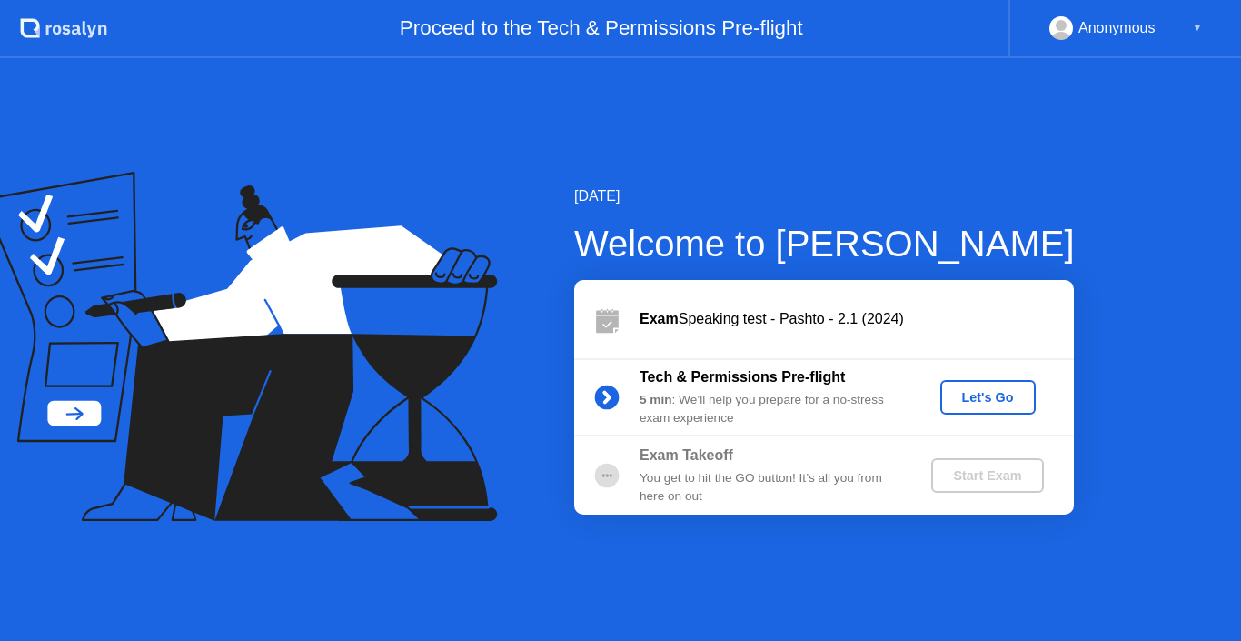
click at [977, 395] on div "Let's Go" at bounding box center [988, 397] width 81 height 15
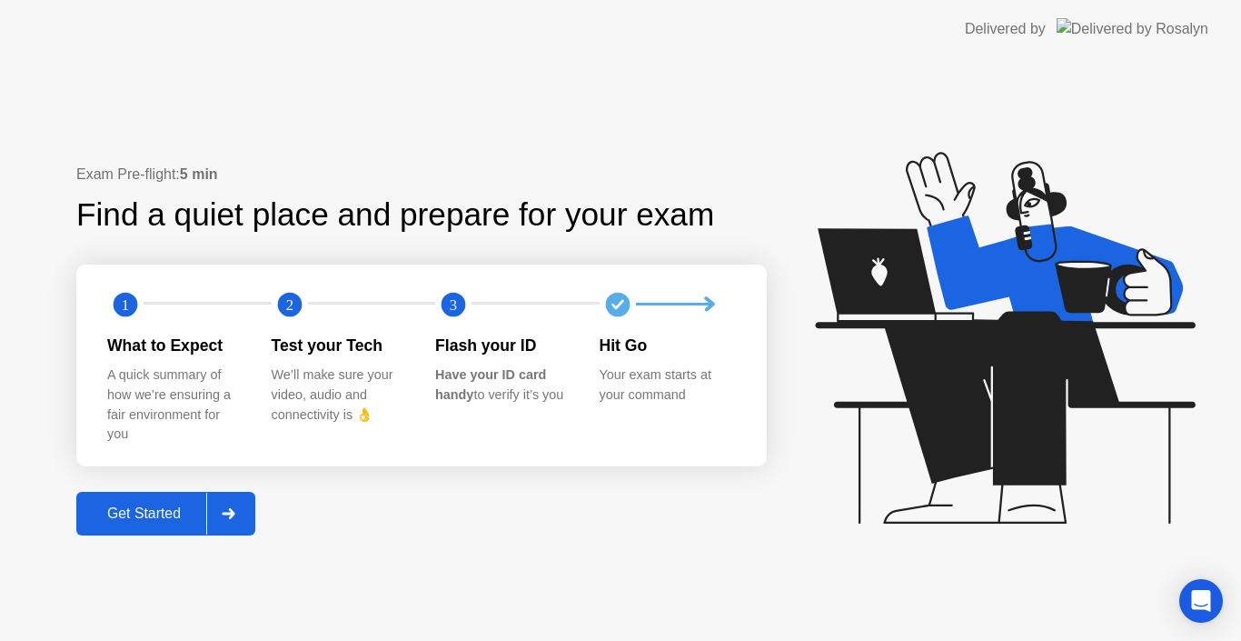
click at [158, 509] on div "Get Started" at bounding box center [144, 513] width 125 height 16
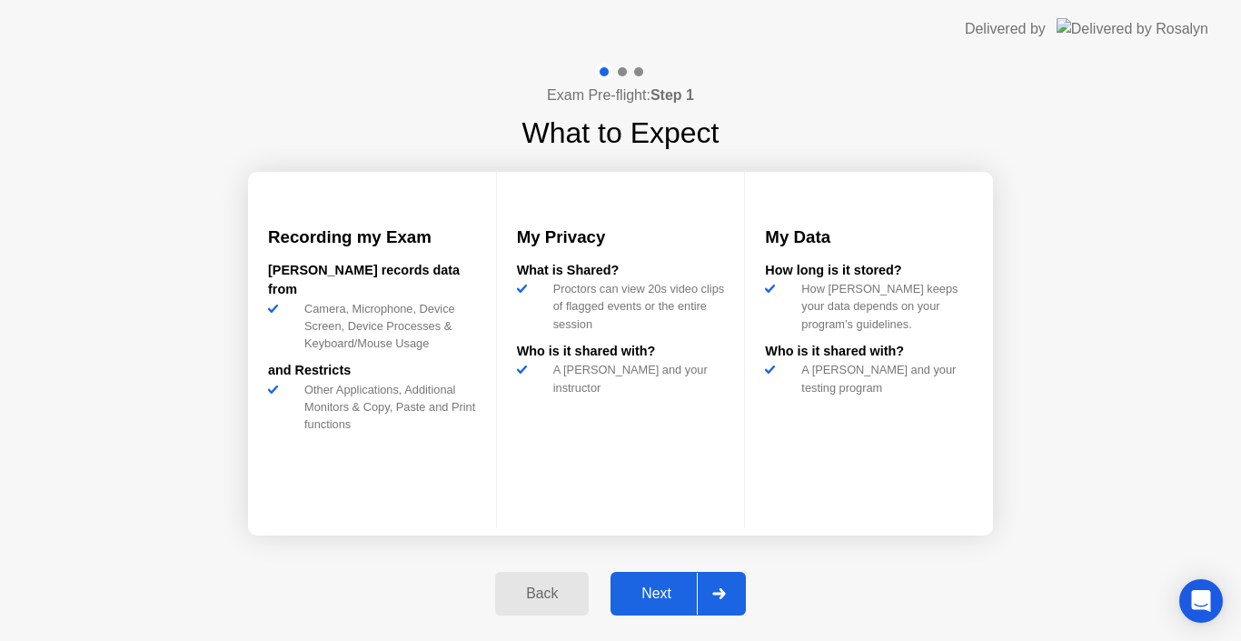
click at [654, 593] on div "Next" at bounding box center [656, 593] width 81 height 16
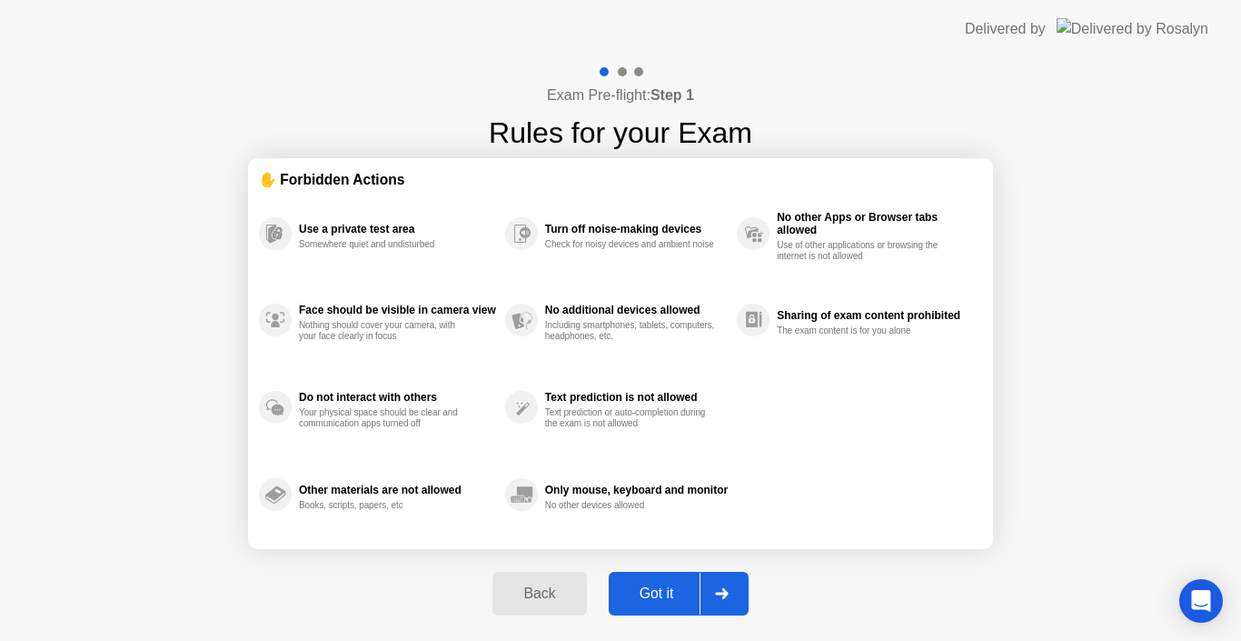
click at [654, 593] on div "Got it" at bounding box center [656, 593] width 85 height 16
select select "**********"
select select "*******"
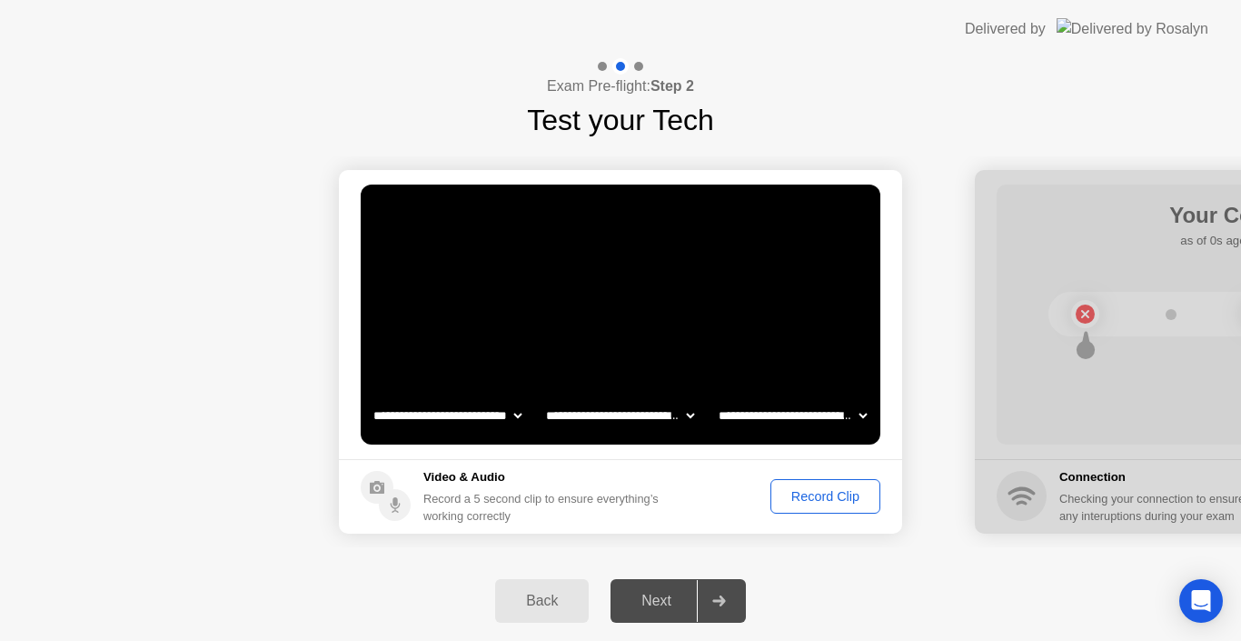
click at [802, 494] on div "Record Clip" at bounding box center [825, 496] width 97 height 15
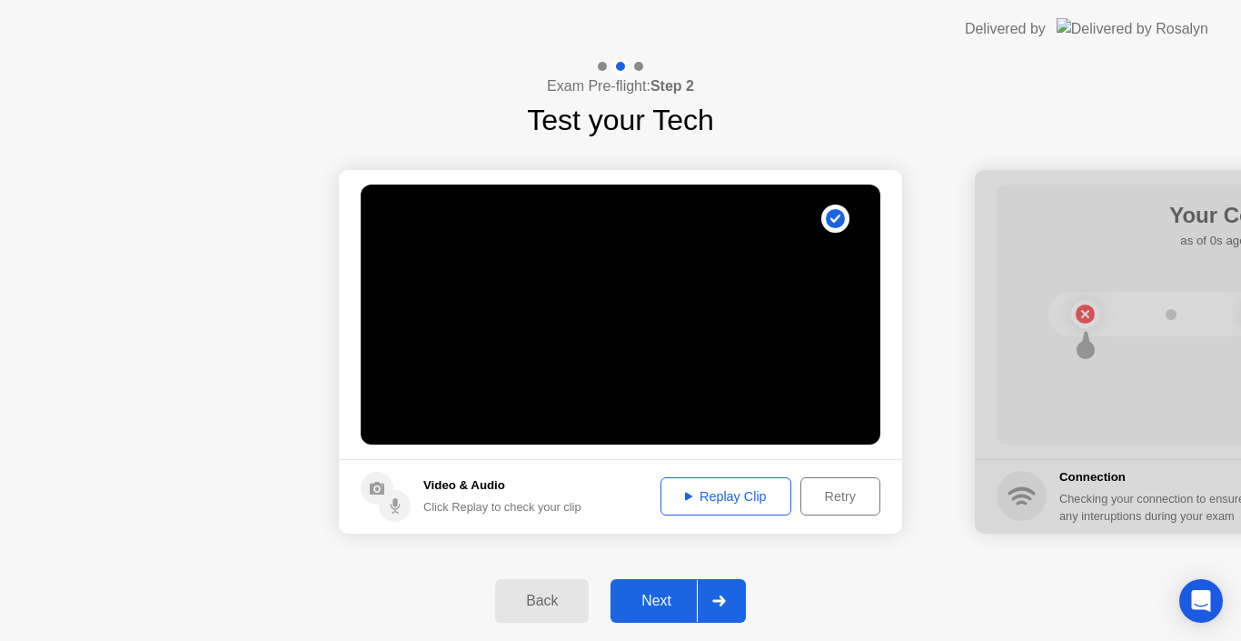
click at [719, 489] on div "Replay Clip" at bounding box center [726, 496] width 118 height 15
click at [653, 595] on div "Next" at bounding box center [656, 601] width 81 height 16
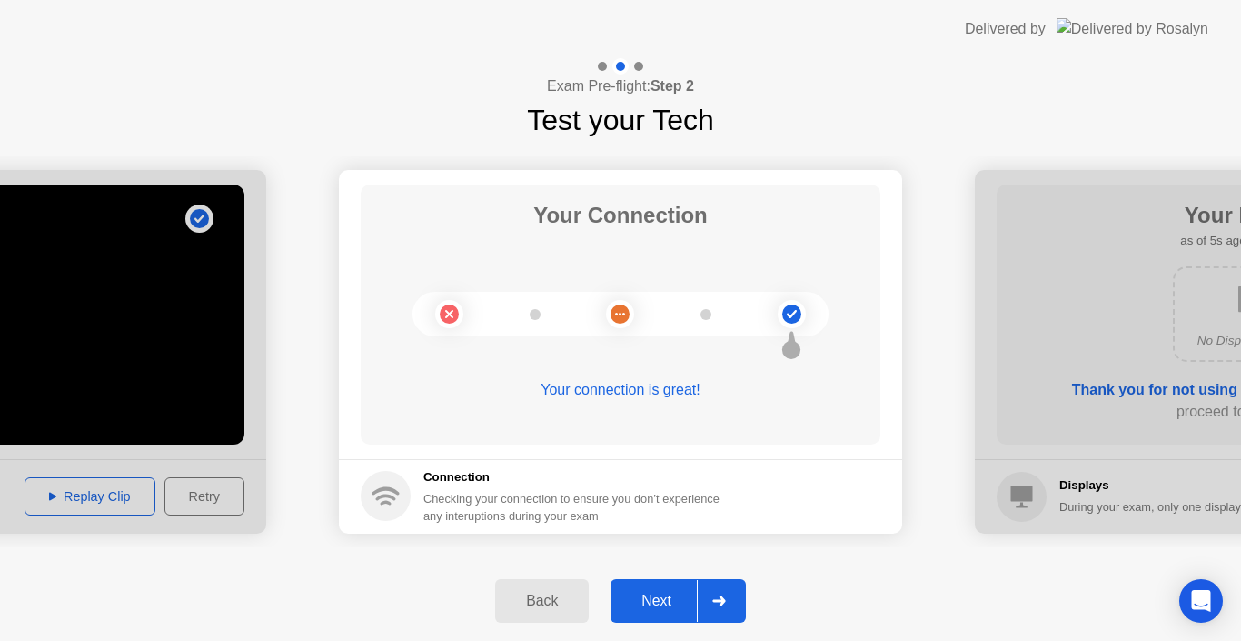
click at [653, 595] on div "Next" at bounding box center [656, 601] width 81 height 16
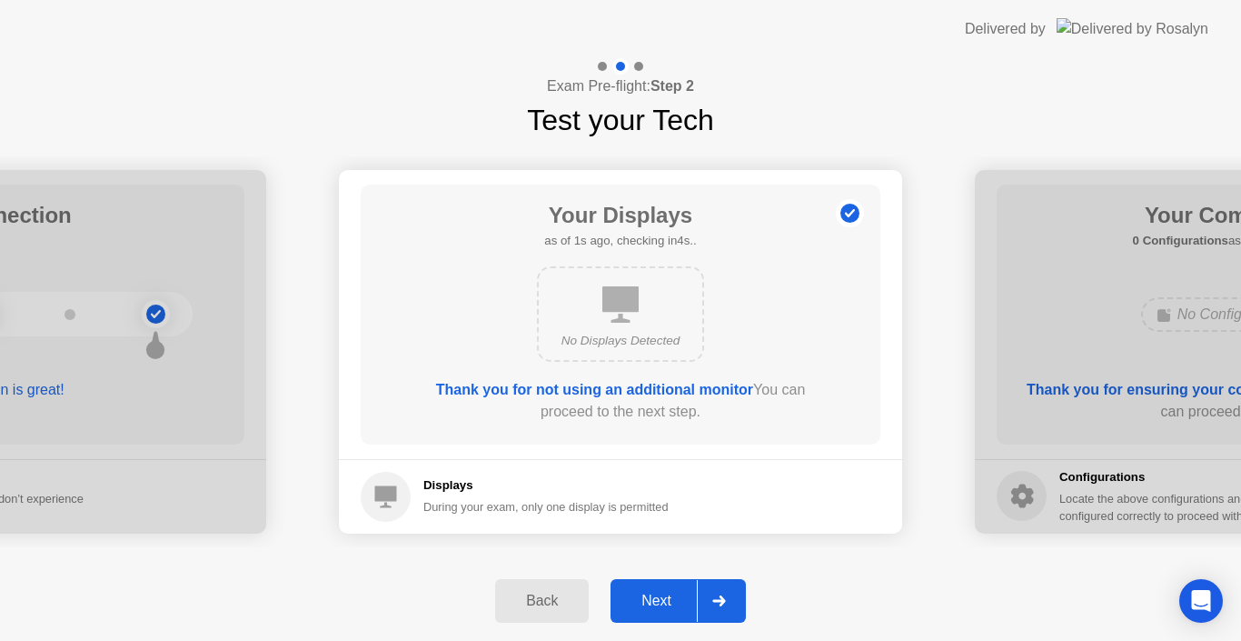
click at [653, 595] on div "Next" at bounding box center [656, 601] width 81 height 16
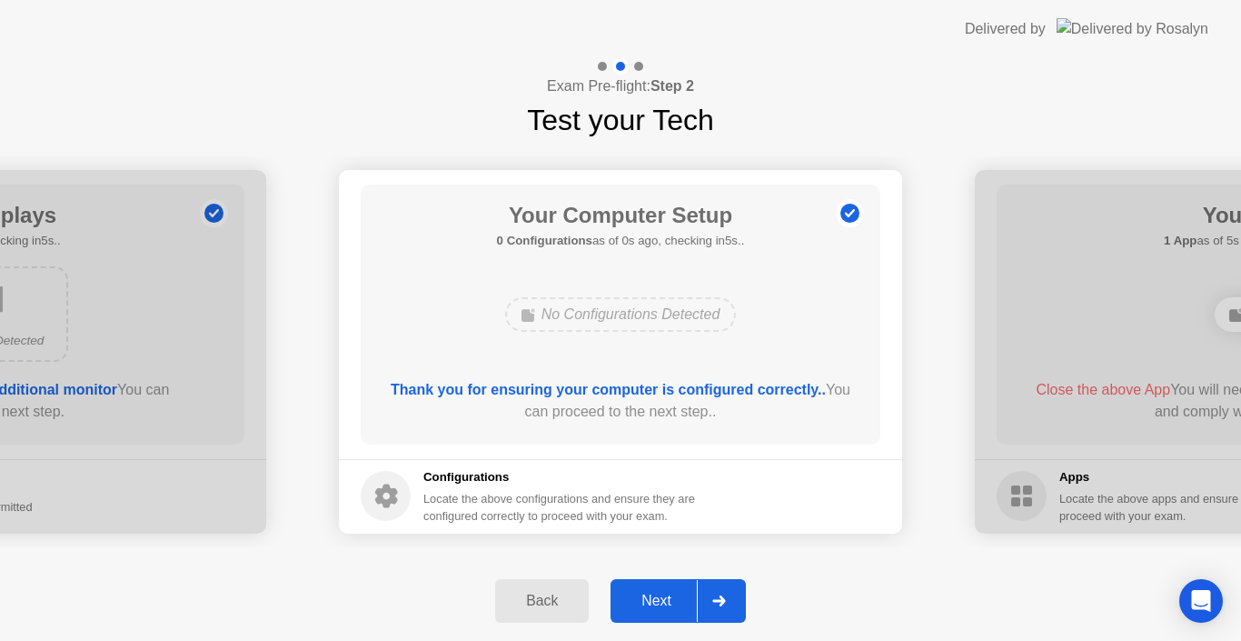
click at [653, 595] on div "Next" at bounding box center [656, 601] width 81 height 16
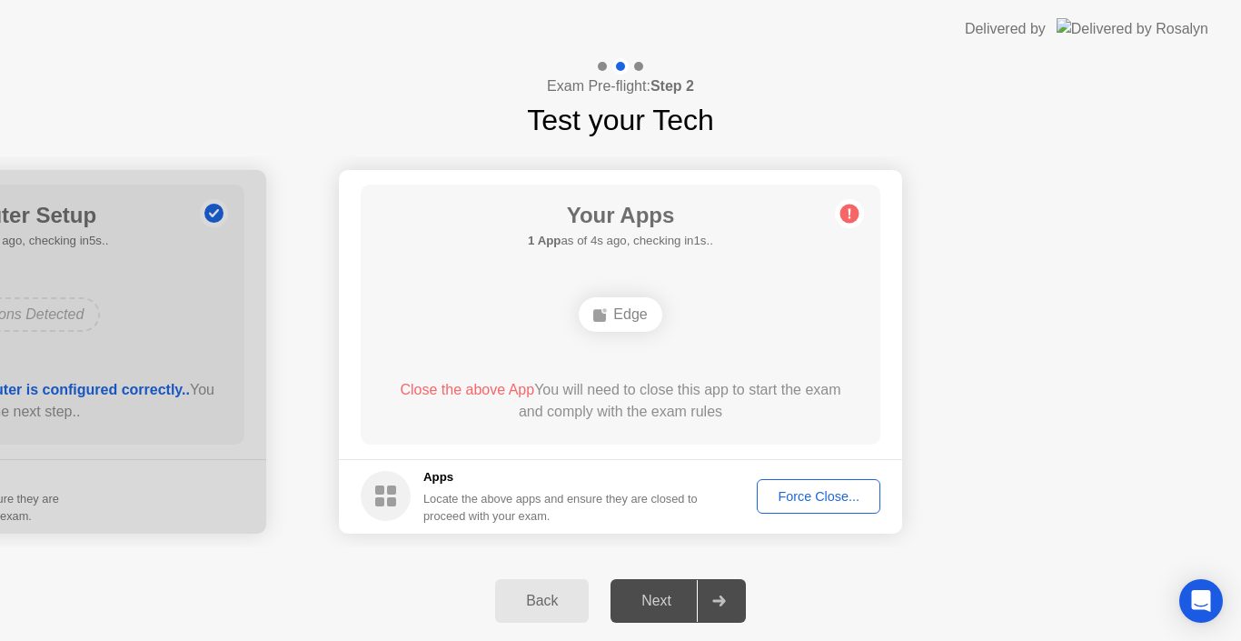
click at [802, 493] on div "Force Close..." at bounding box center [818, 496] width 111 height 15
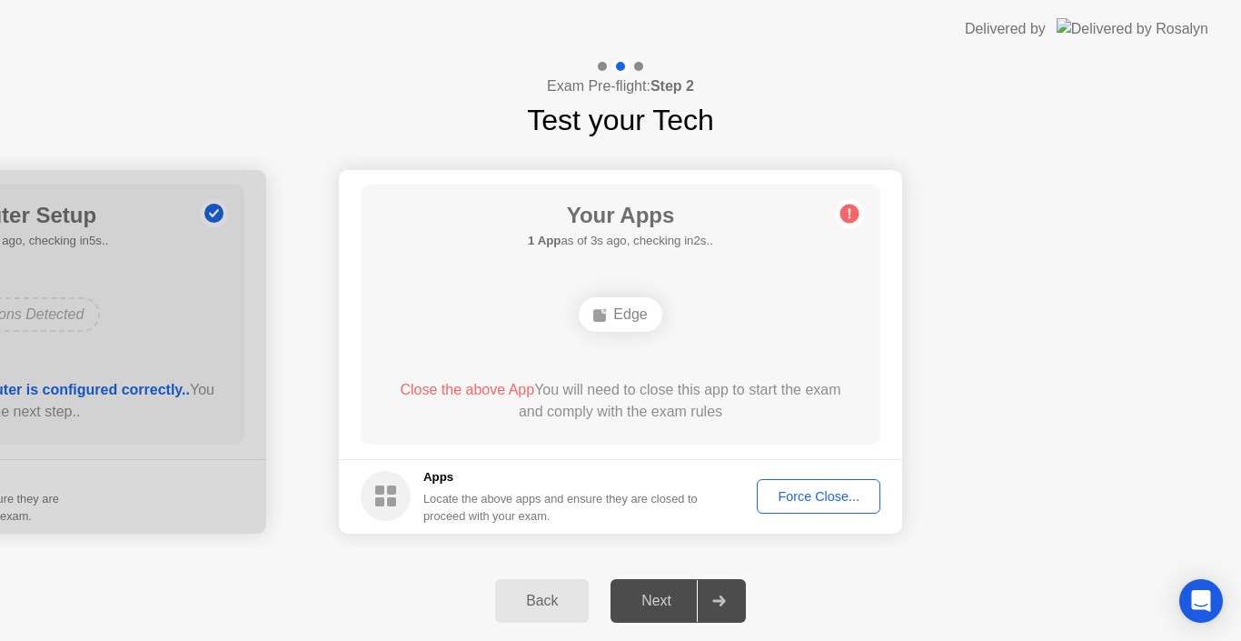
click at [812, 495] on div "Force Close..." at bounding box center [818, 496] width 111 height 15
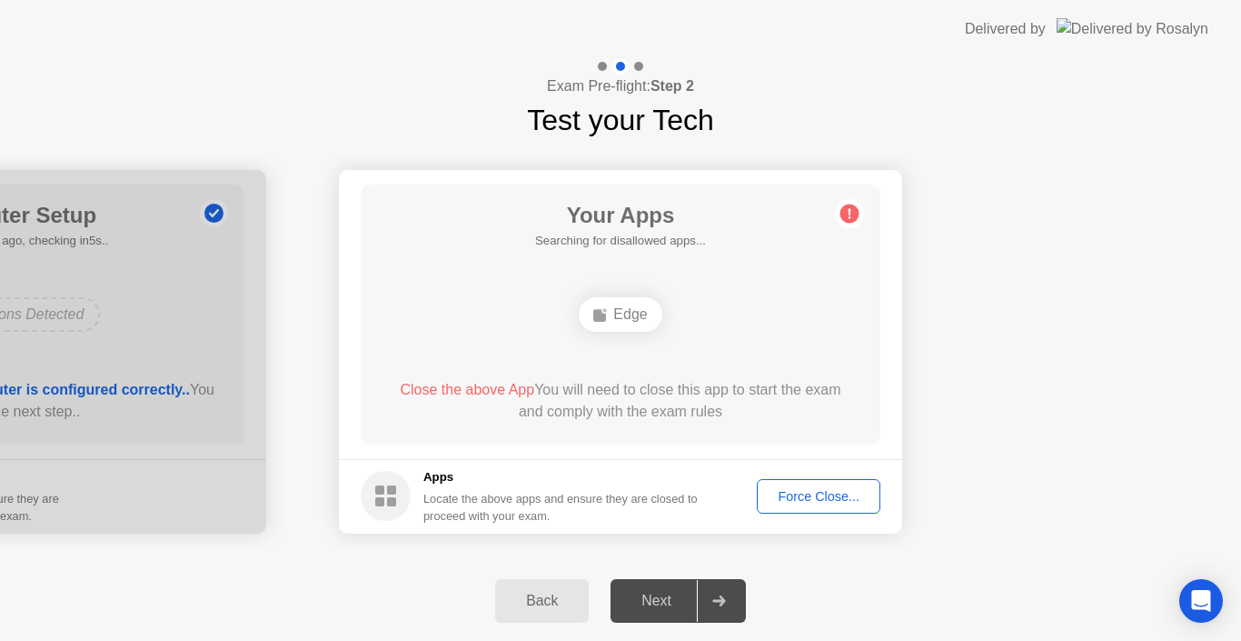
click at [802, 497] on div "Force Close..." at bounding box center [818, 496] width 111 height 15
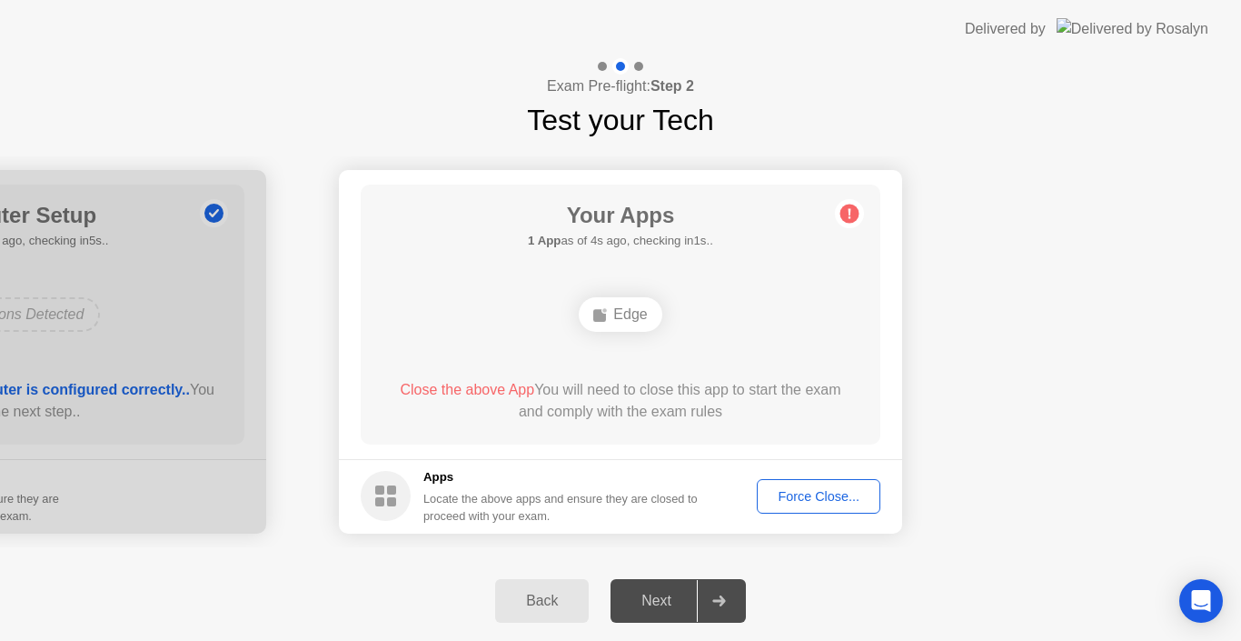
click at [801, 497] on div "Force Close..." at bounding box center [818, 496] width 111 height 15
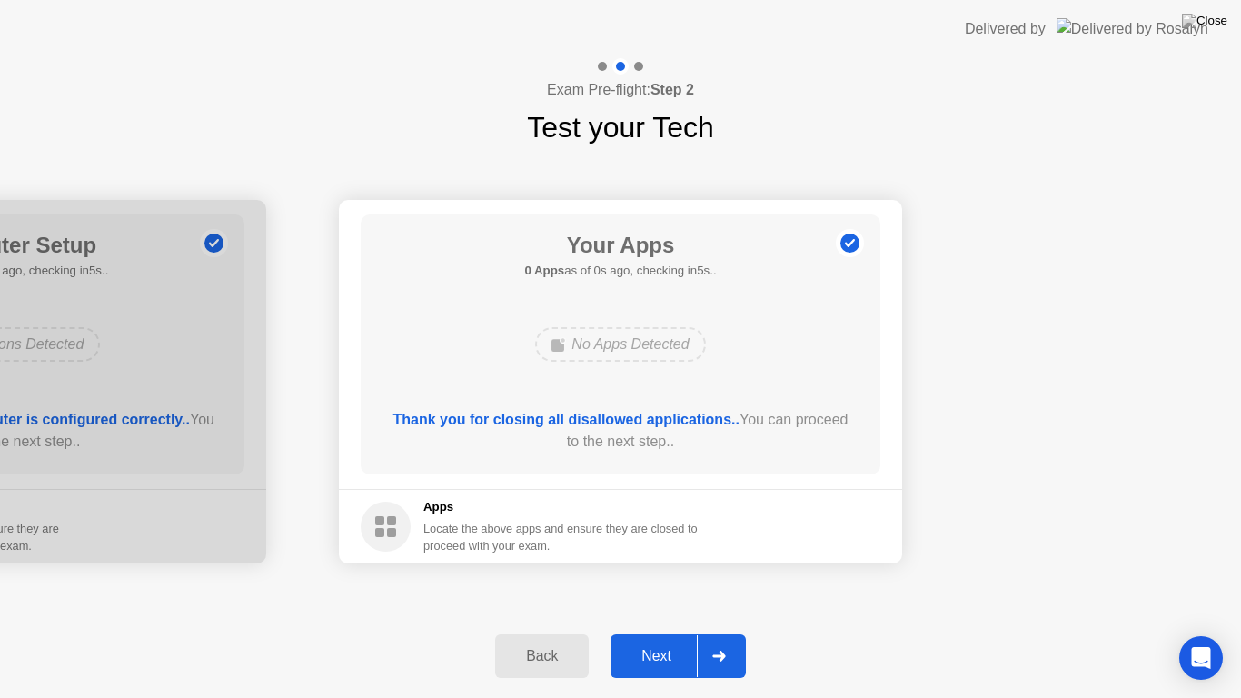
click at [667, 449] on div "Thank you for closing all disallowed applications.. You can proceed to the next…" at bounding box center [621, 431] width 468 height 44
click at [647, 640] on div "Next" at bounding box center [656, 656] width 81 height 16
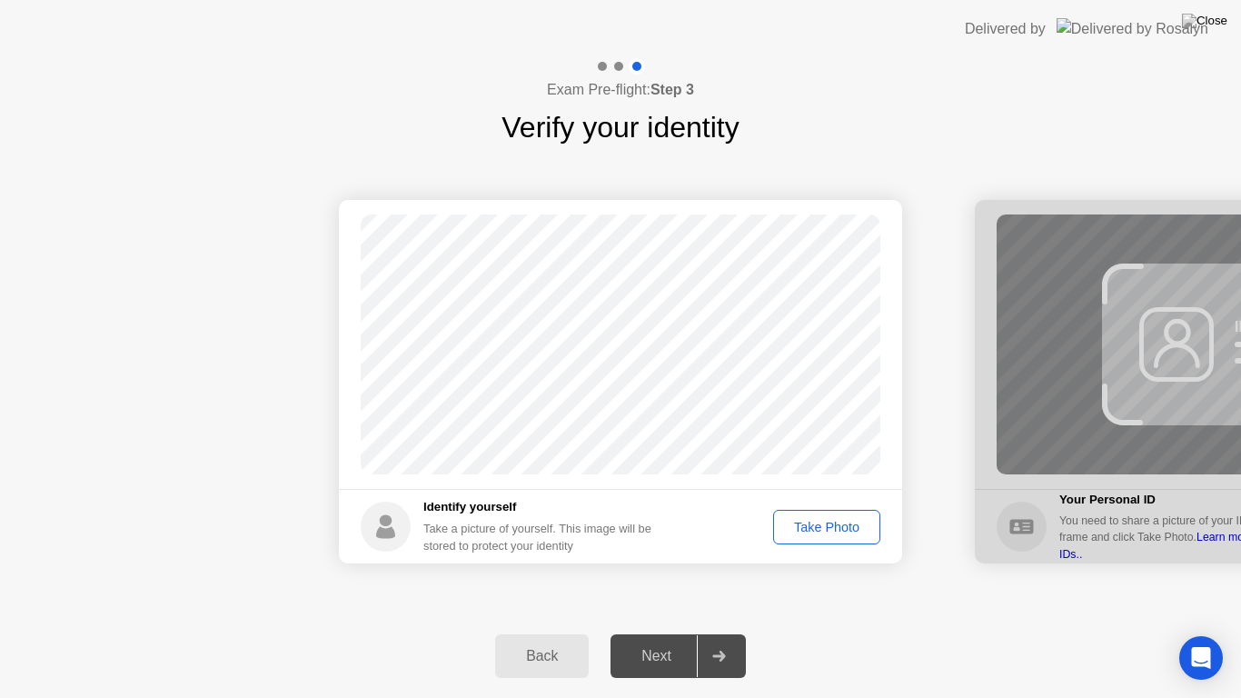
click at [815, 523] on div "Take Photo" at bounding box center [827, 527] width 95 height 15
click at [651, 640] on div "Next" at bounding box center [656, 656] width 81 height 16
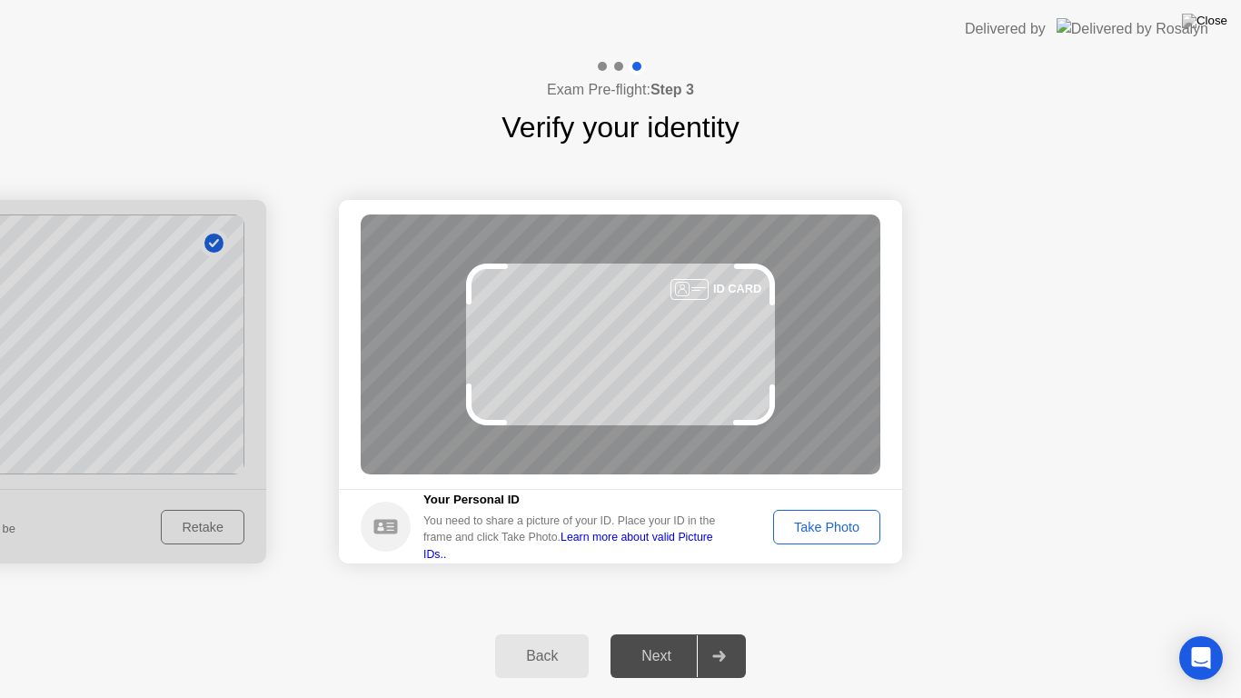
click at [822, 529] on div "Take Photo" at bounding box center [827, 527] width 95 height 15
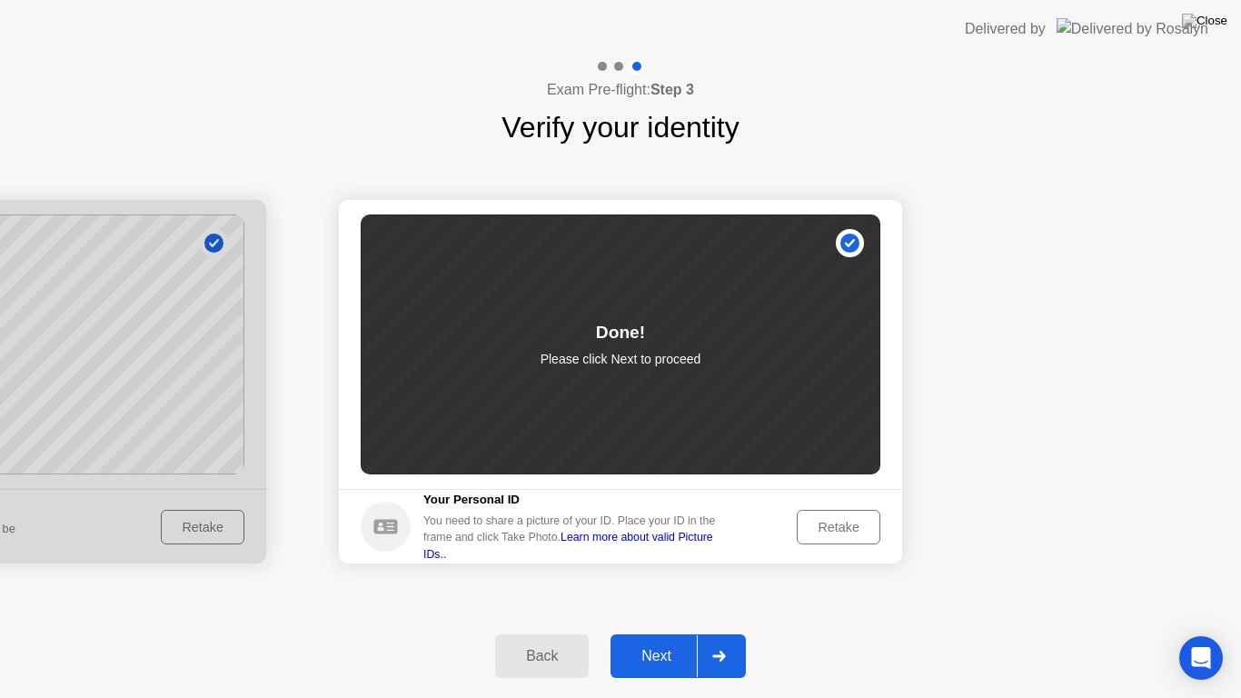
click at [655, 640] on div "Next" at bounding box center [656, 656] width 81 height 16
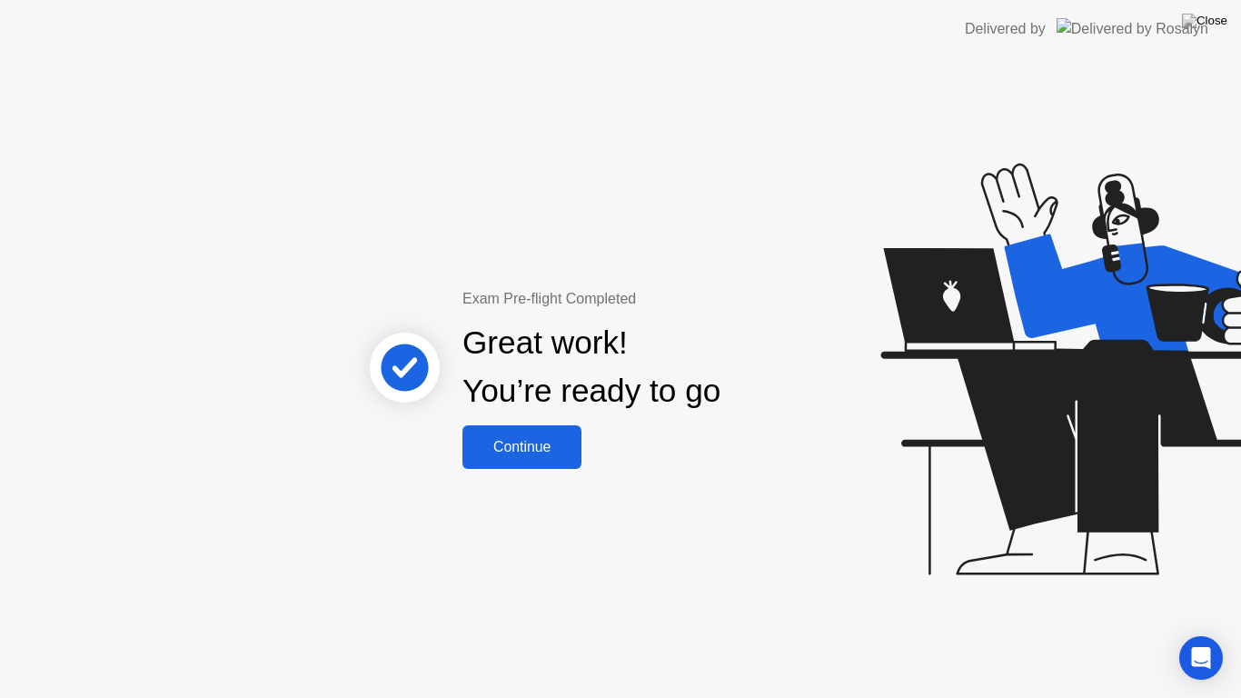
click at [517, 446] on div "Continue" at bounding box center [522, 447] width 108 height 16
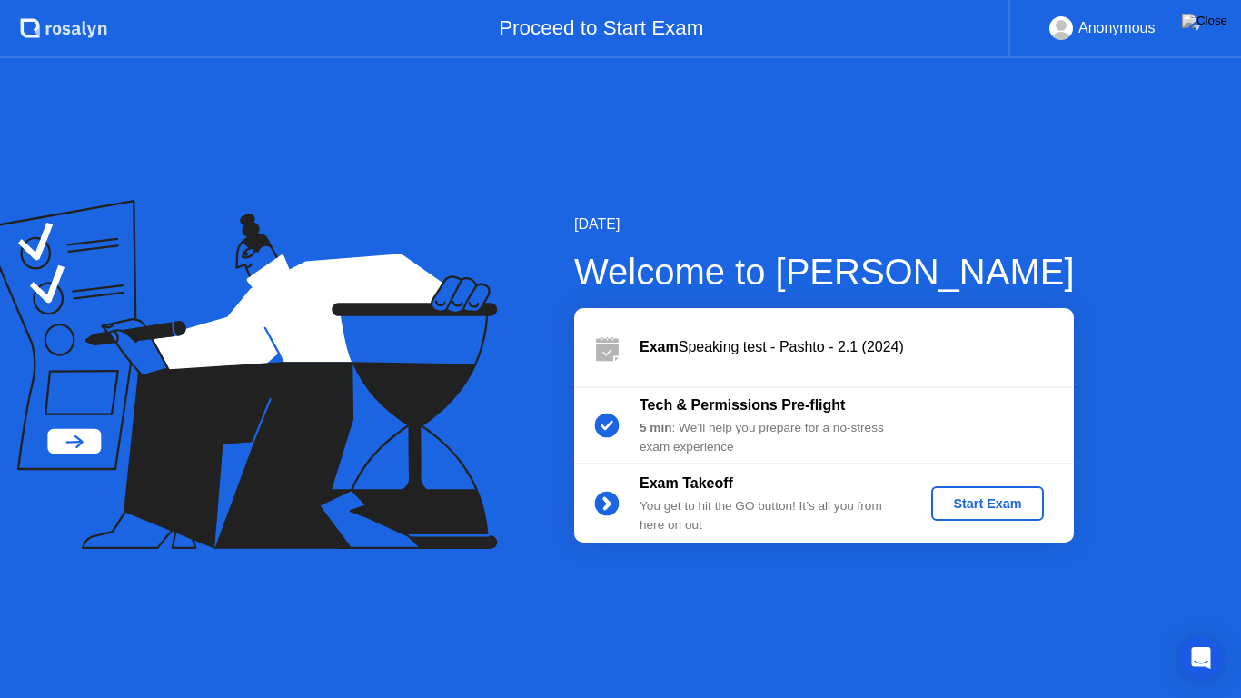
click at [967, 500] on div "Start Exam" at bounding box center [987, 503] width 97 height 15
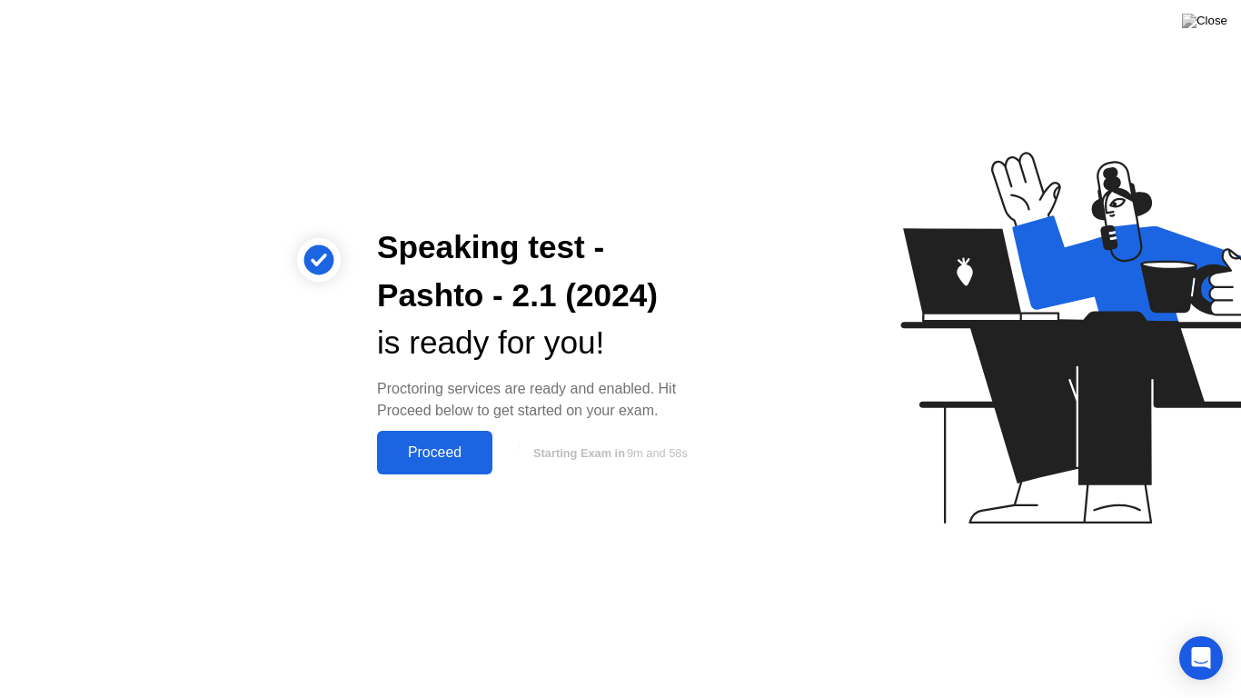
click at [420, 453] on div "Proceed" at bounding box center [435, 452] width 105 height 16
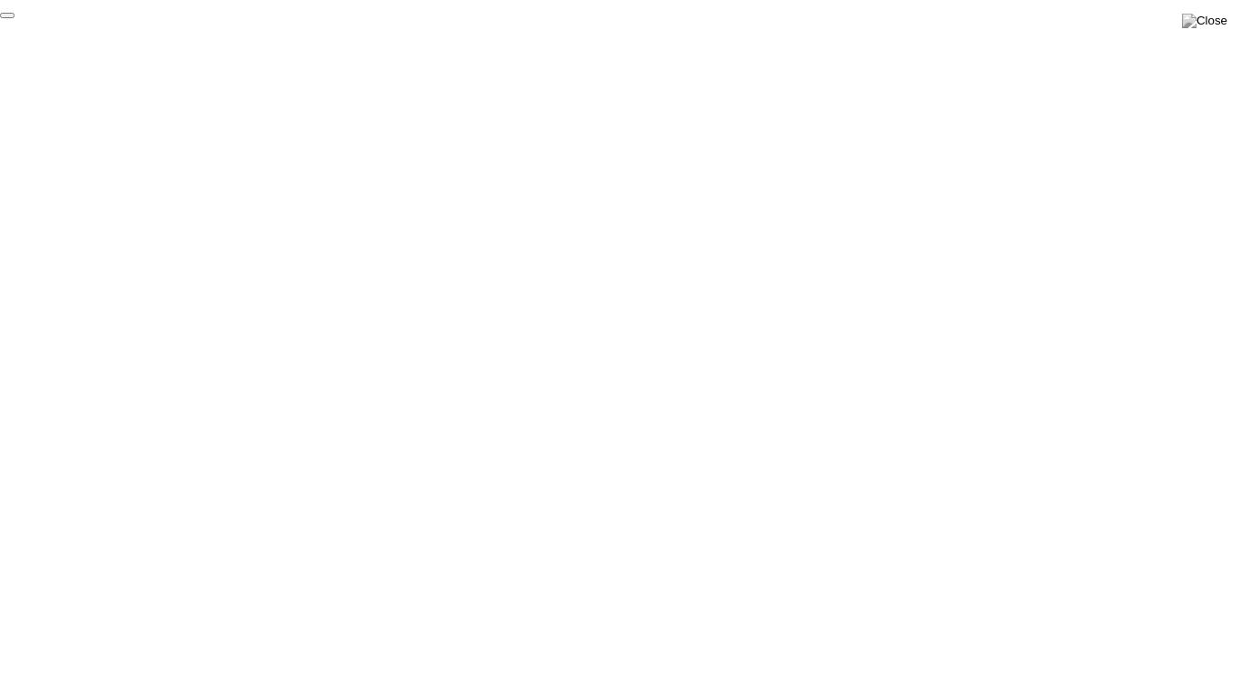
click div "End Proctoring Session"
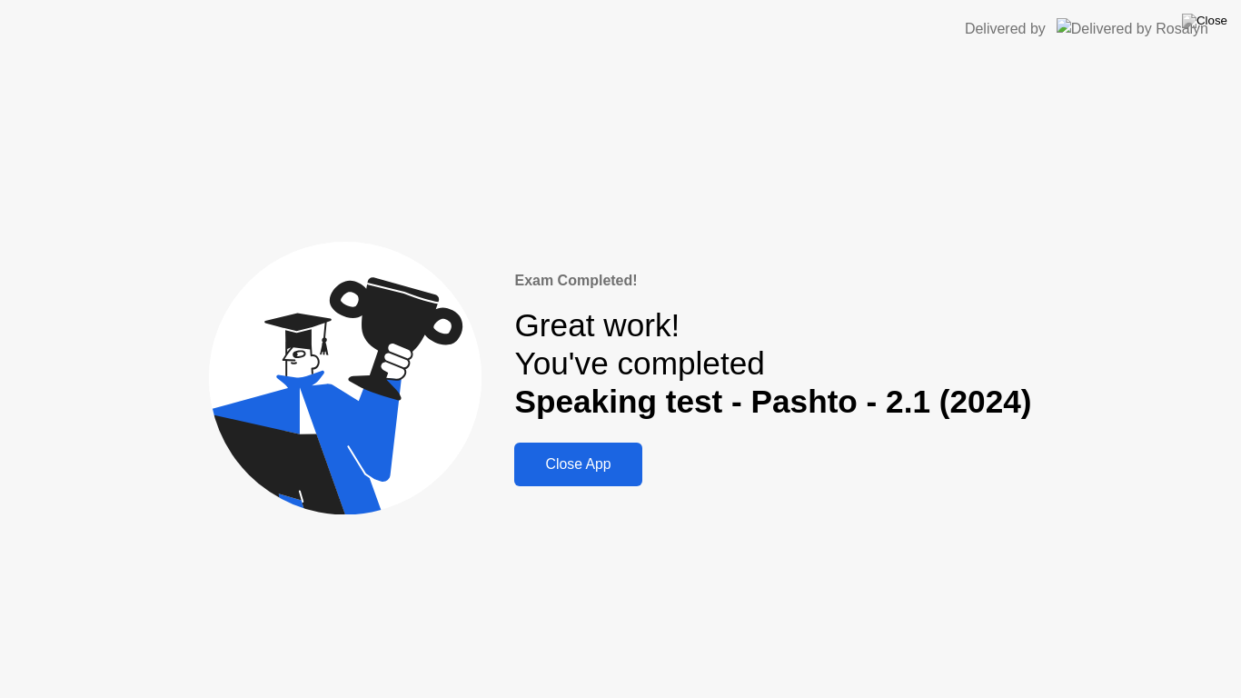
click at [584, 458] on div "Close App" at bounding box center [578, 464] width 116 height 16
